Goal: Information Seeking & Learning: Learn about a topic

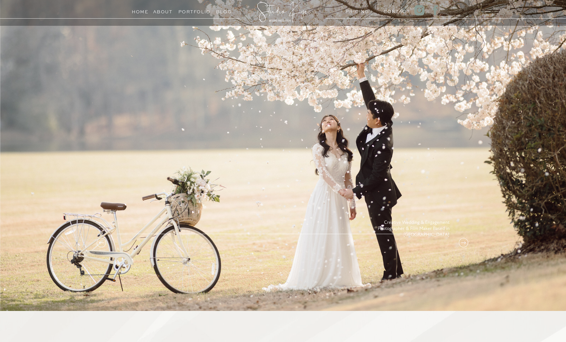
click at [354, 12] on h3 "PRICING" at bounding box center [355, 9] width 21 height 5
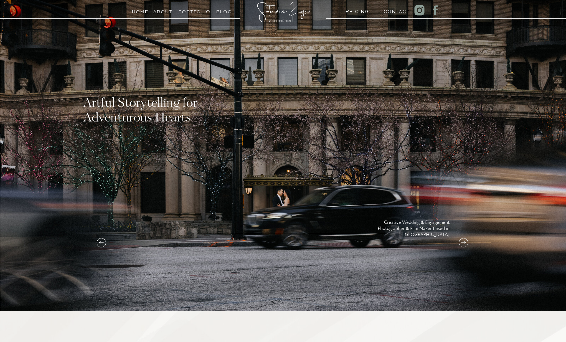
click at [356, 15] on div at bounding box center [283, 137] width 566 height 348
click at [355, 10] on h3 "PRICING" at bounding box center [355, 9] width 21 height 5
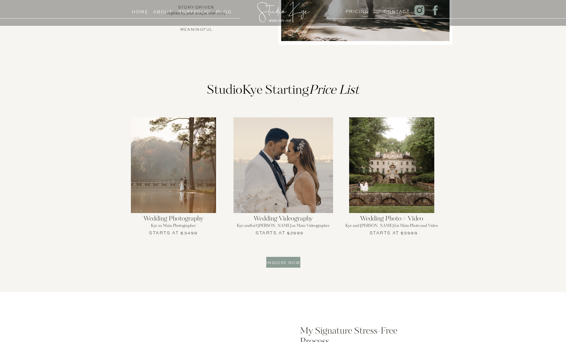
scroll to position [524, 0]
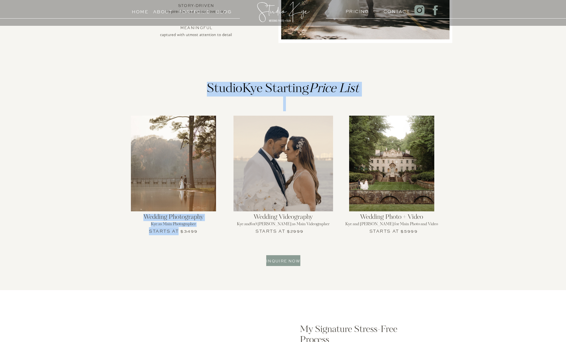
drag, startPoint x: 179, startPoint y: 232, endPoint x: 218, endPoint y: 233, distance: 39.6
click at [218, 233] on div "Home About PRICING Contact Portfolio Blog An intimate experience for weddings o…" at bounding box center [283, 333] width 566 height 1714
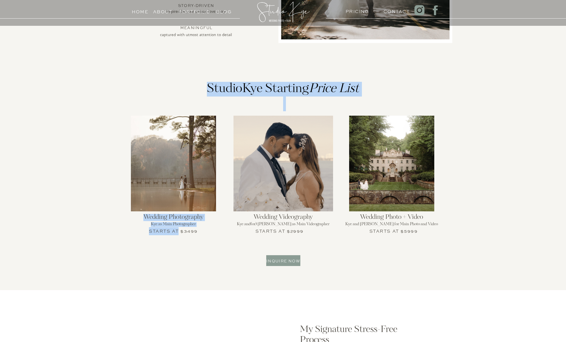
click at [218, 233] on div "Home About PRICING Contact Portfolio Blog An intimate experience for weddings o…" at bounding box center [283, 333] width 566 height 1714
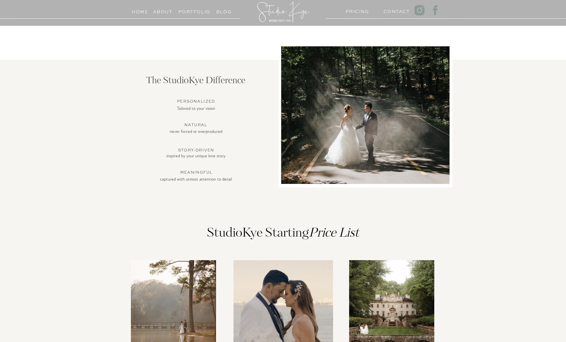
scroll to position [234, 0]
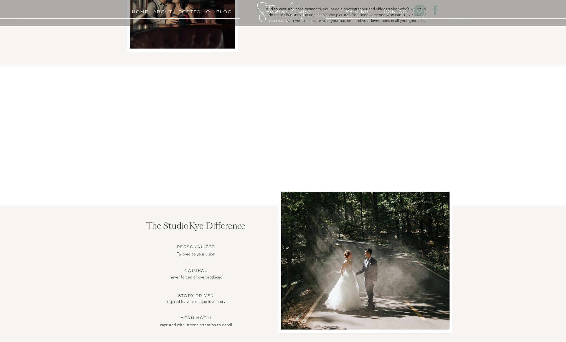
click at [188, 11] on h3 "Portfolio" at bounding box center [190, 10] width 25 height 5
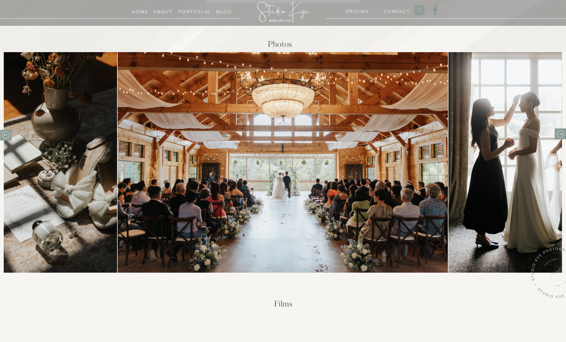
scroll to position [190, 0]
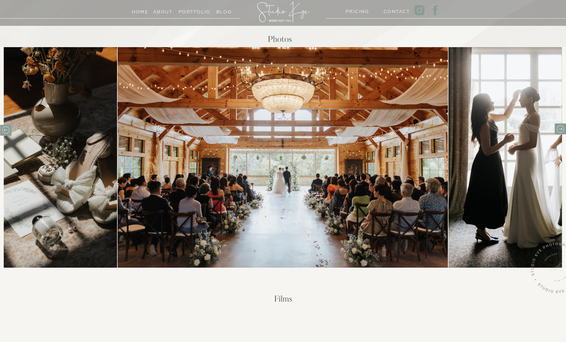
click at [561, 132] on icon at bounding box center [560, 129] width 9 height 9
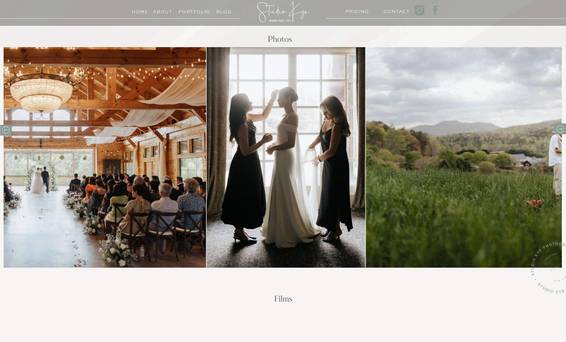
click at [561, 132] on icon at bounding box center [560, 129] width 9 height 9
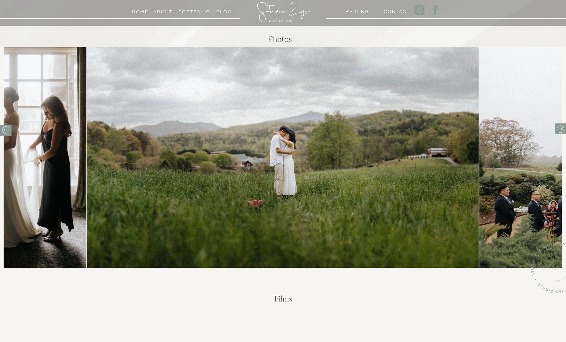
click at [561, 132] on icon at bounding box center [560, 129] width 9 height 9
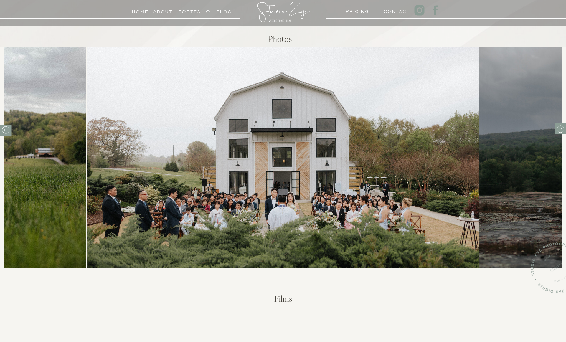
click at [561, 132] on icon at bounding box center [560, 129] width 9 height 9
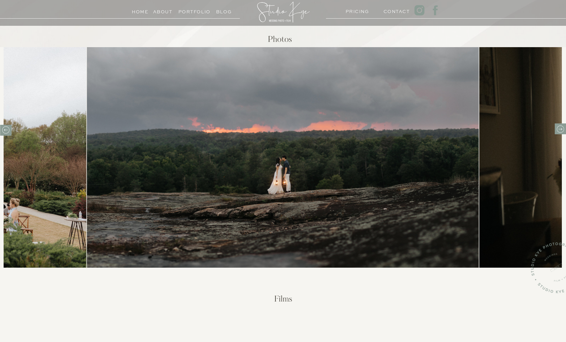
click at [561, 132] on icon at bounding box center [560, 129] width 9 height 9
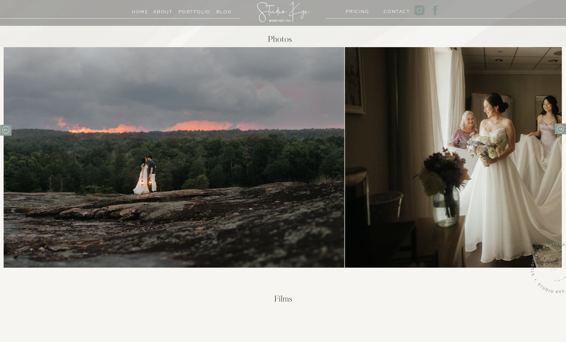
click at [344, 148] on img at bounding box center [148, 157] width 392 height 220
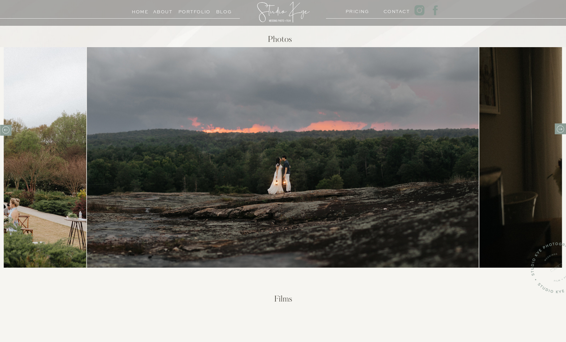
click at [559, 128] on icon at bounding box center [560, 129] width 9 height 9
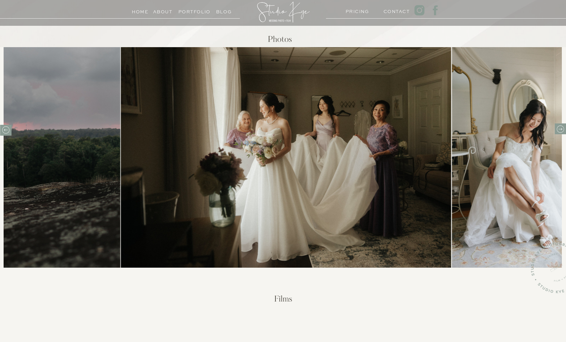
click at [559, 128] on icon at bounding box center [560, 129] width 9 height 9
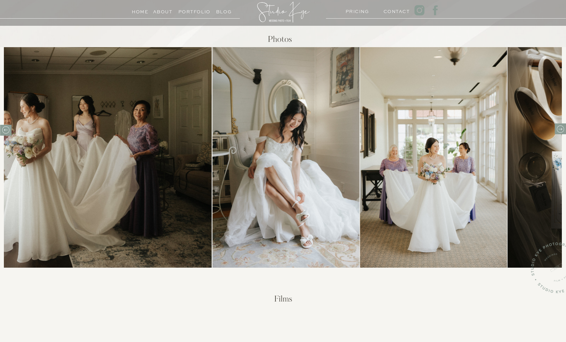
click at [559, 128] on icon at bounding box center [560, 129] width 9 height 9
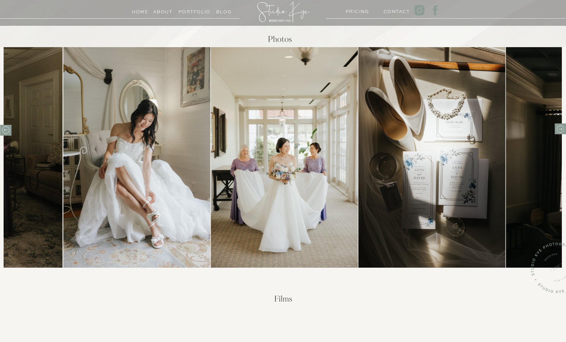
click at [559, 128] on icon at bounding box center [560, 129] width 9 height 9
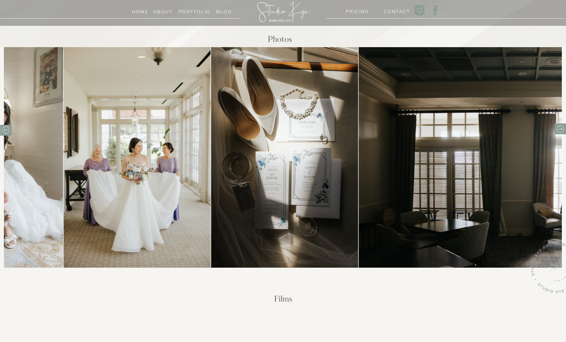
click at [559, 128] on icon at bounding box center [560, 129] width 9 height 9
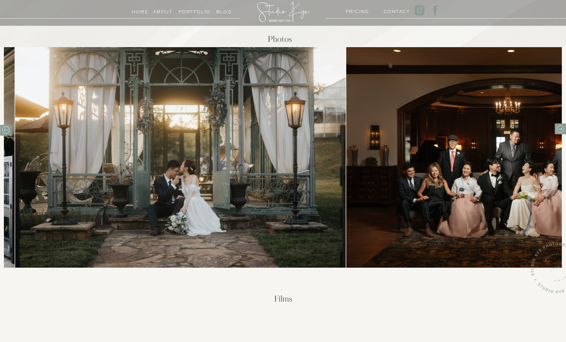
click at [461, 166] on img at bounding box center [510, 157] width 329 height 220
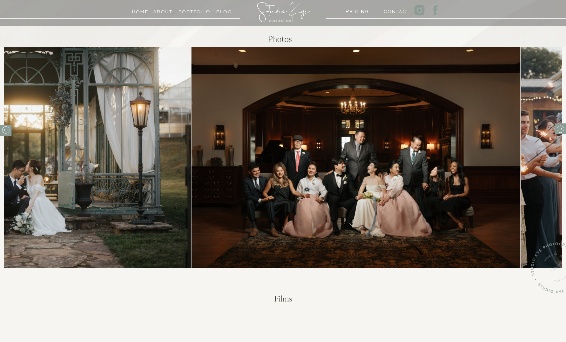
click at [229, 154] on img at bounding box center [355, 157] width 329 height 220
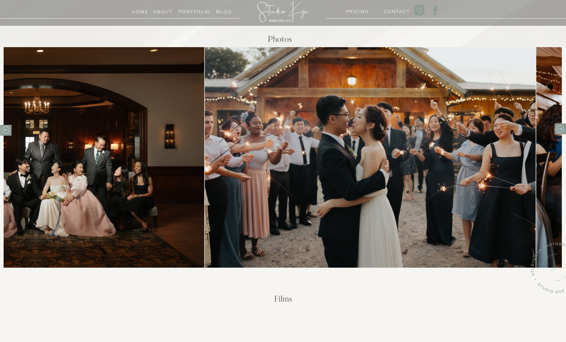
click at [230, 169] on img at bounding box center [370, 157] width 331 height 220
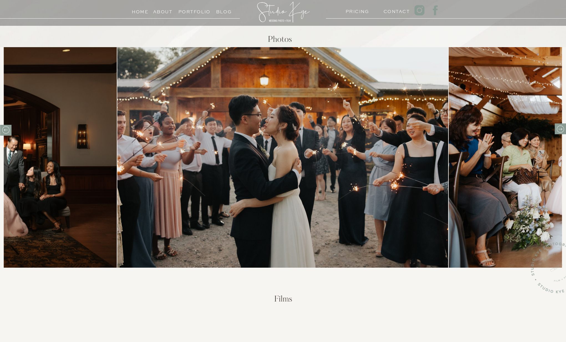
click at [557, 129] on icon at bounding box center [560, 129] width 9 height 9
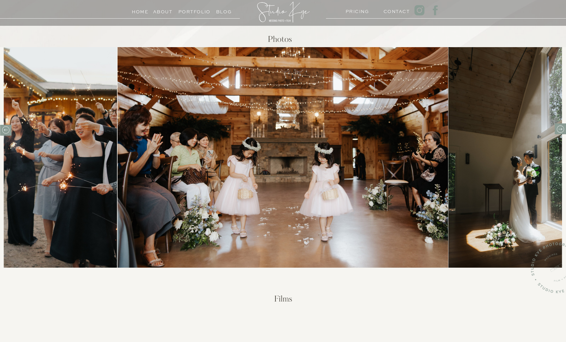
click at [557, 129] on icon at bounding box center [560, 129] width 9 height 9
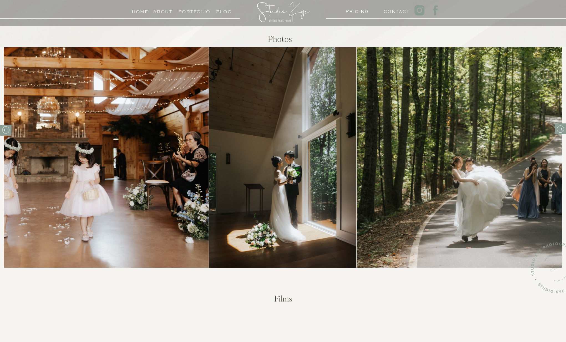
click at [557, 129] on icon at bounding box center [560, 129] width 9 height 9
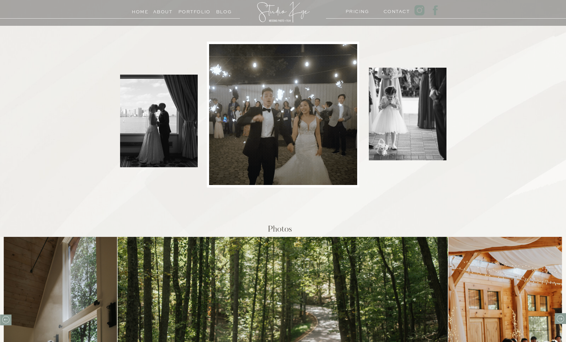
scroll to position [0, 0]
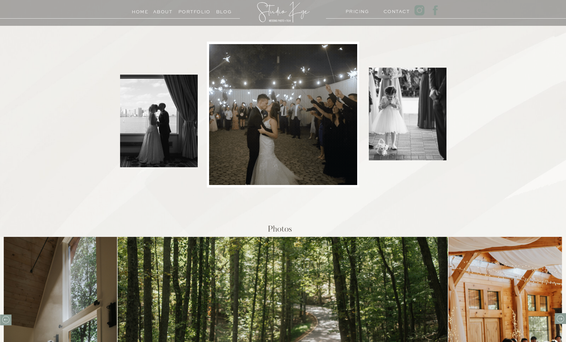
click at [165, 13] on h3 "About" at bounding box center [162, 10] width 19 height 5
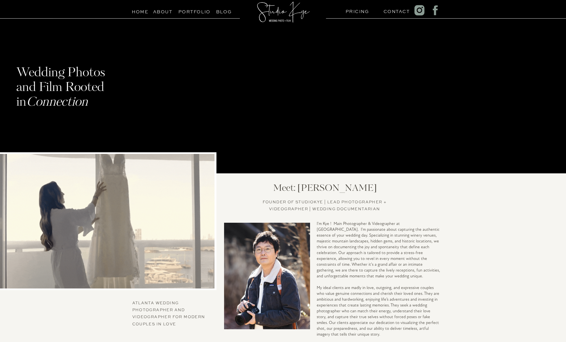
click at [190, 13] on h3 "Portfolio" at bounding box center [190, 10] width 25 height 5
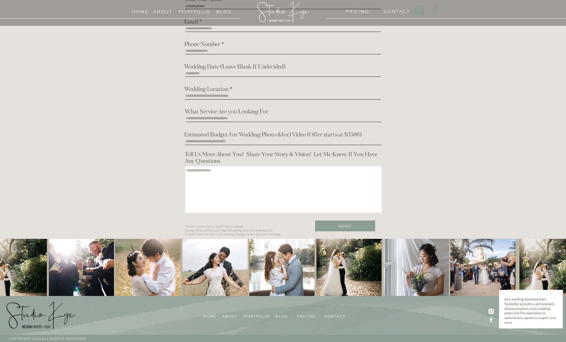
scroll to position [732, 0]
click at [300, 268] on div at bounding box center [281, 268] width 65 height 58
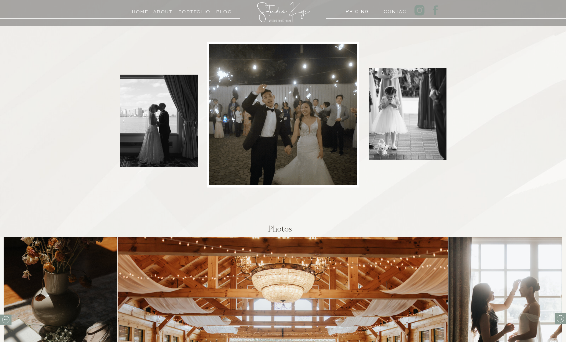
scroll to position [-1, 0]
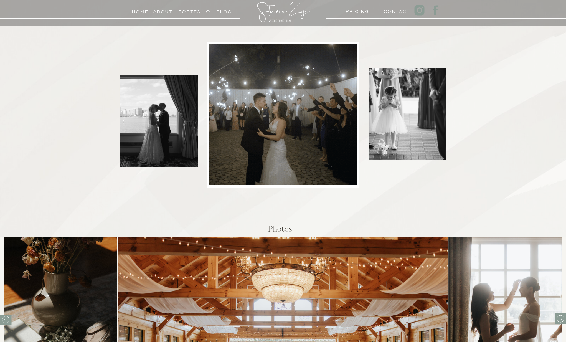
click at [259, 122] on div at bounding box center [283, 114] width 148 height 141
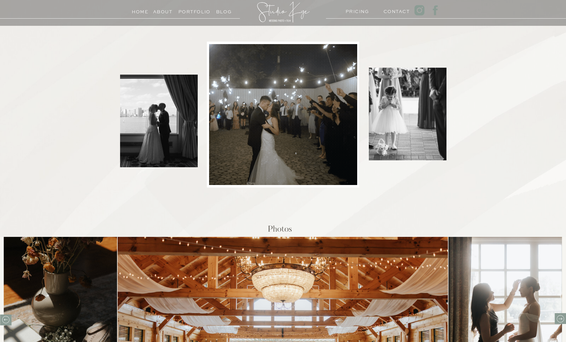
scroll to position [0, 0]
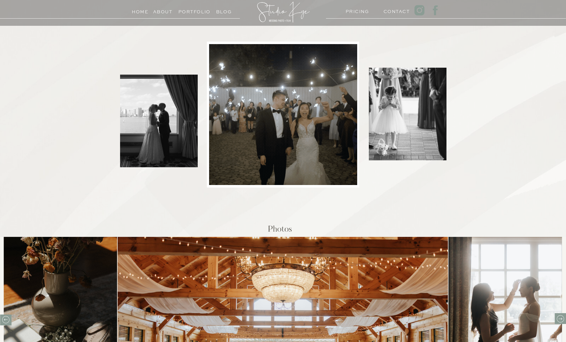
click at [259, 122] on div at bounding box center [283, 114] width 148 height 141
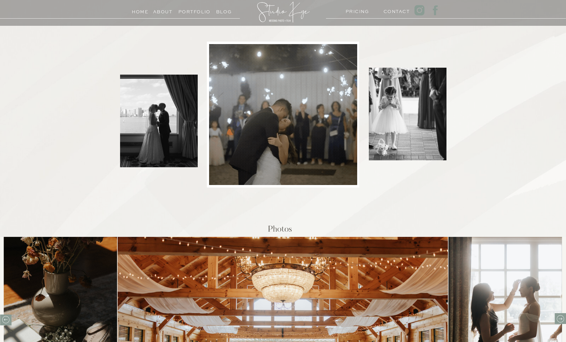
click at [175, 116] on div at bounding box center [159, 121] width 78 height 93
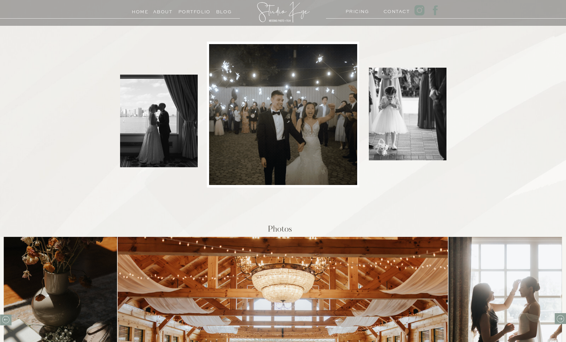
click at [175, 116] on div at bounding box center [159, 121] width 78 height 93
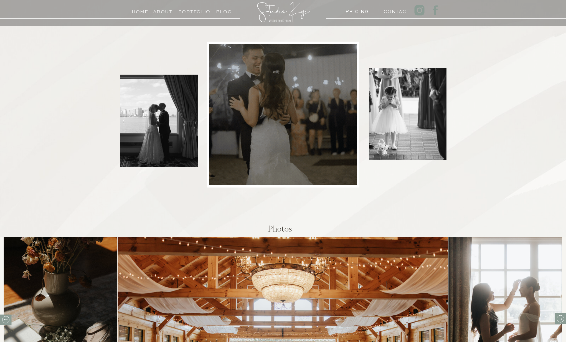
click at [154, 12] on h3 "About" at bounding box center [162, 10] width 19 height 5
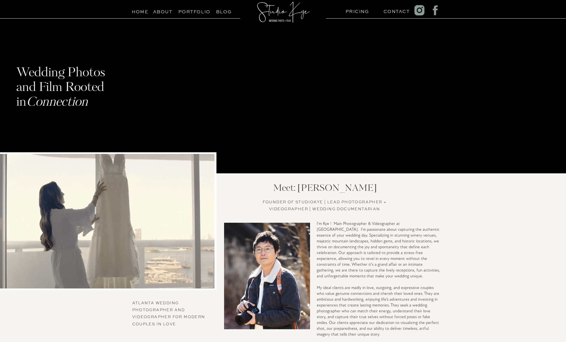
click at [146, 13] on h3 "Home" at bounding box center [139, 10] width 21 height 5
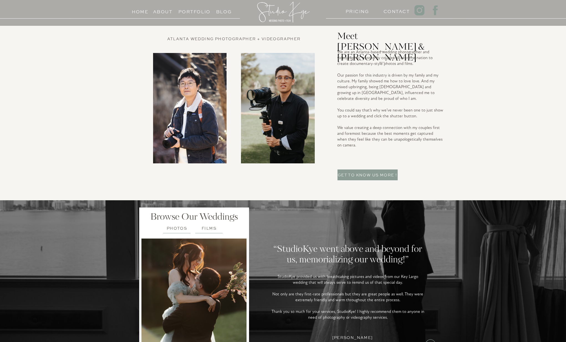
scroll to position [1264, 0]
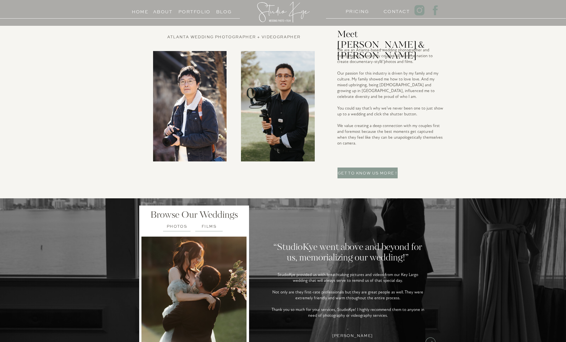
click at [210, 226] on h3 "Films" at bounding box center [209, 225] width 30 height 5
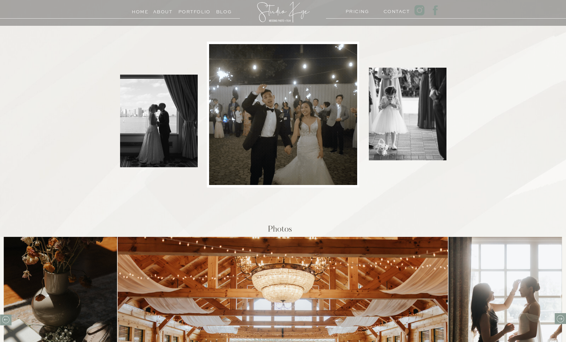
click at [382, 126] on div at bounding box center [408, 114] width 78 height 93
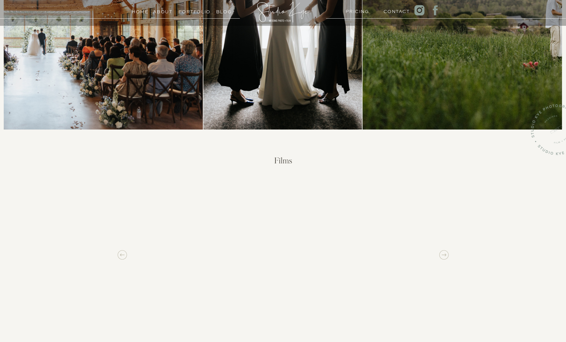
scroll to position [331, 0]
